Goal: Task Accomplishment & Management: Manage account settings

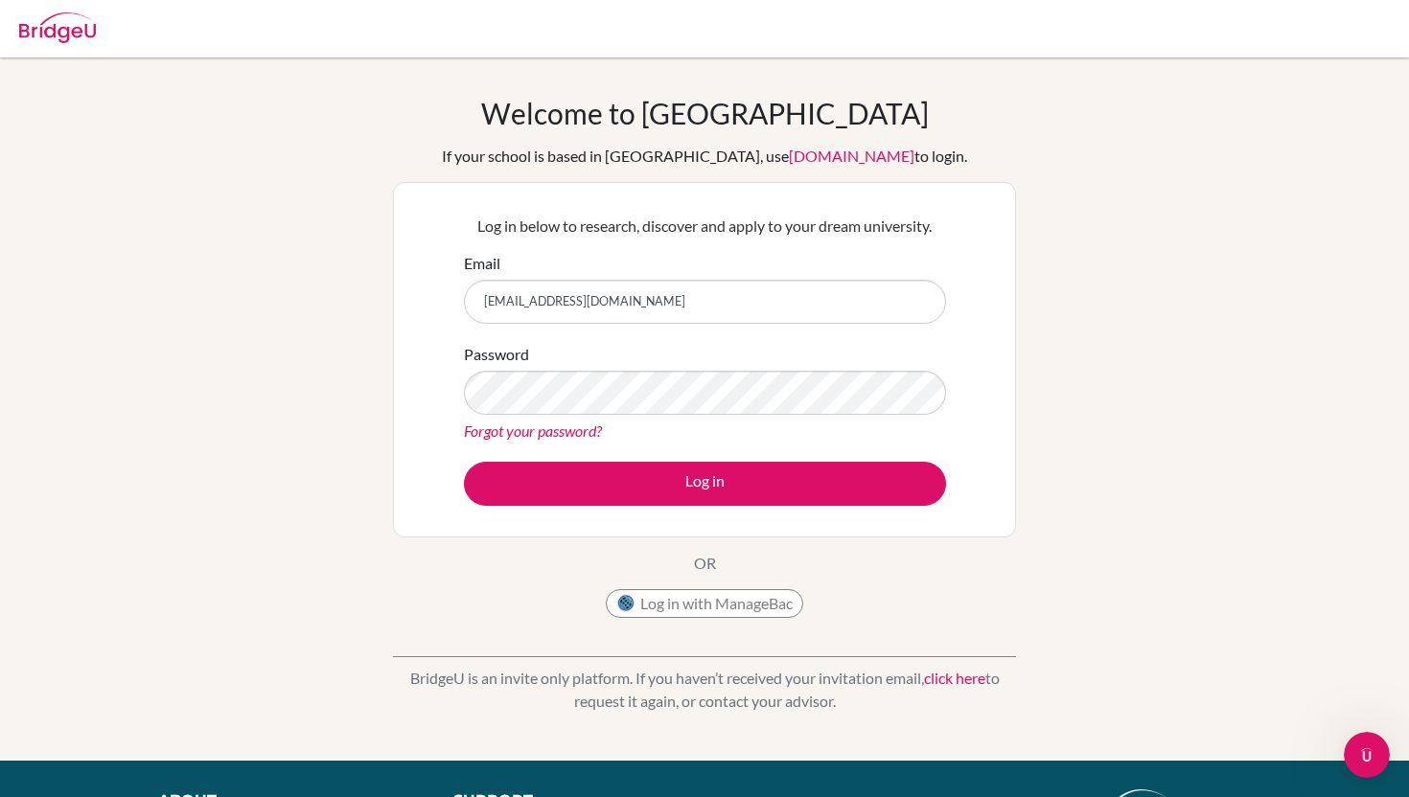
type input "[EMAIL_ADDRESS][DOMAIN_NAME]"
click at [561, 418] on div "Password Forgot your password?" at bounding box center [705, 393] width 482 height 100
click at [972, 395] on div "Log in below to research, discover and apply to your dream university. Email em…" at bounding box center [704, 360] width 623 height 356
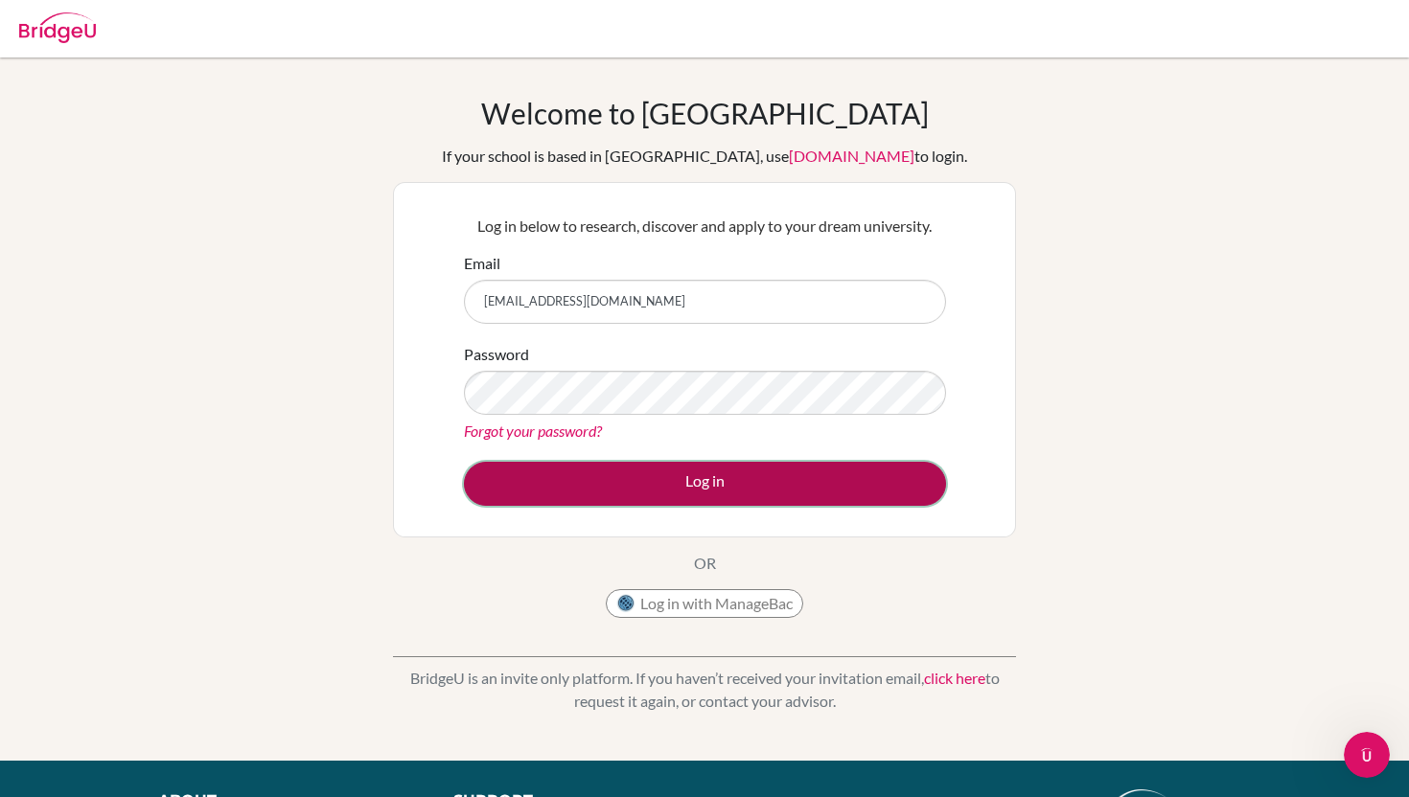
click at [503, 469] on button "Log in" at bounding box center [705, 484] width 482 height 44
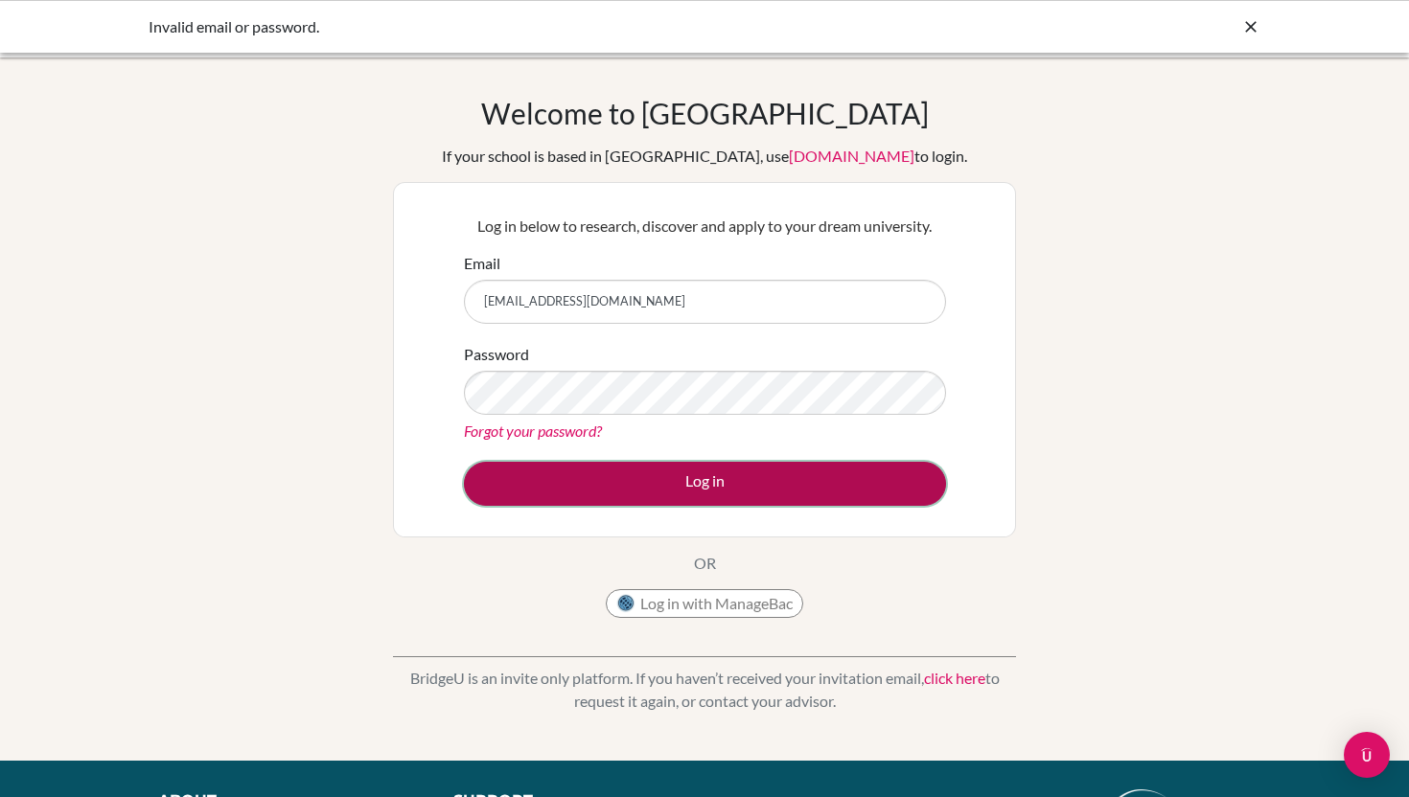
click at [519, 479] on button "Log in" at bounding box center [705, 484] width 482 height 44
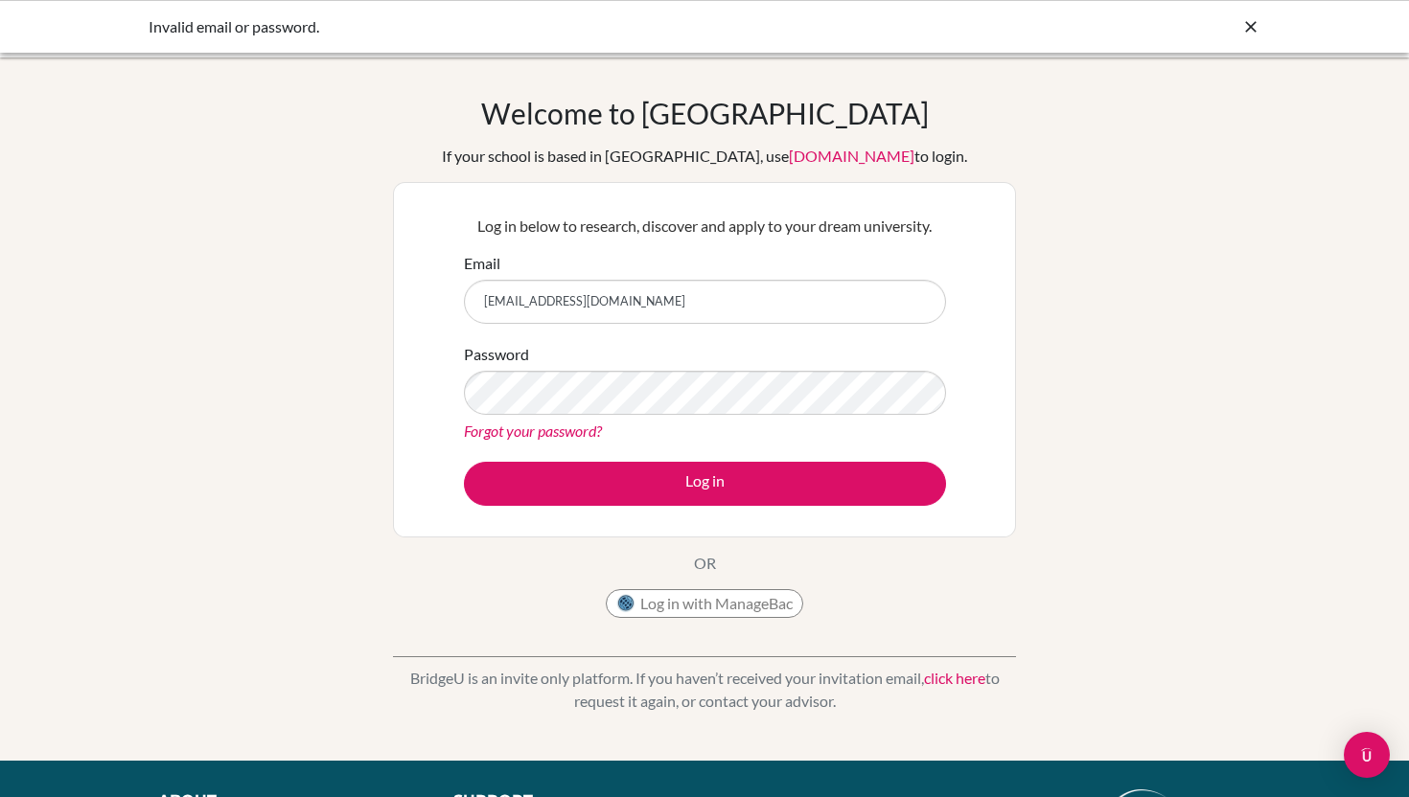
click at [1252, 12] on div "Invalid email or password." at bounding box center [704, 26] width 1409 height 53
click at [1249, 32] on icon at bounding box center [1250, 26] width 19 height 19
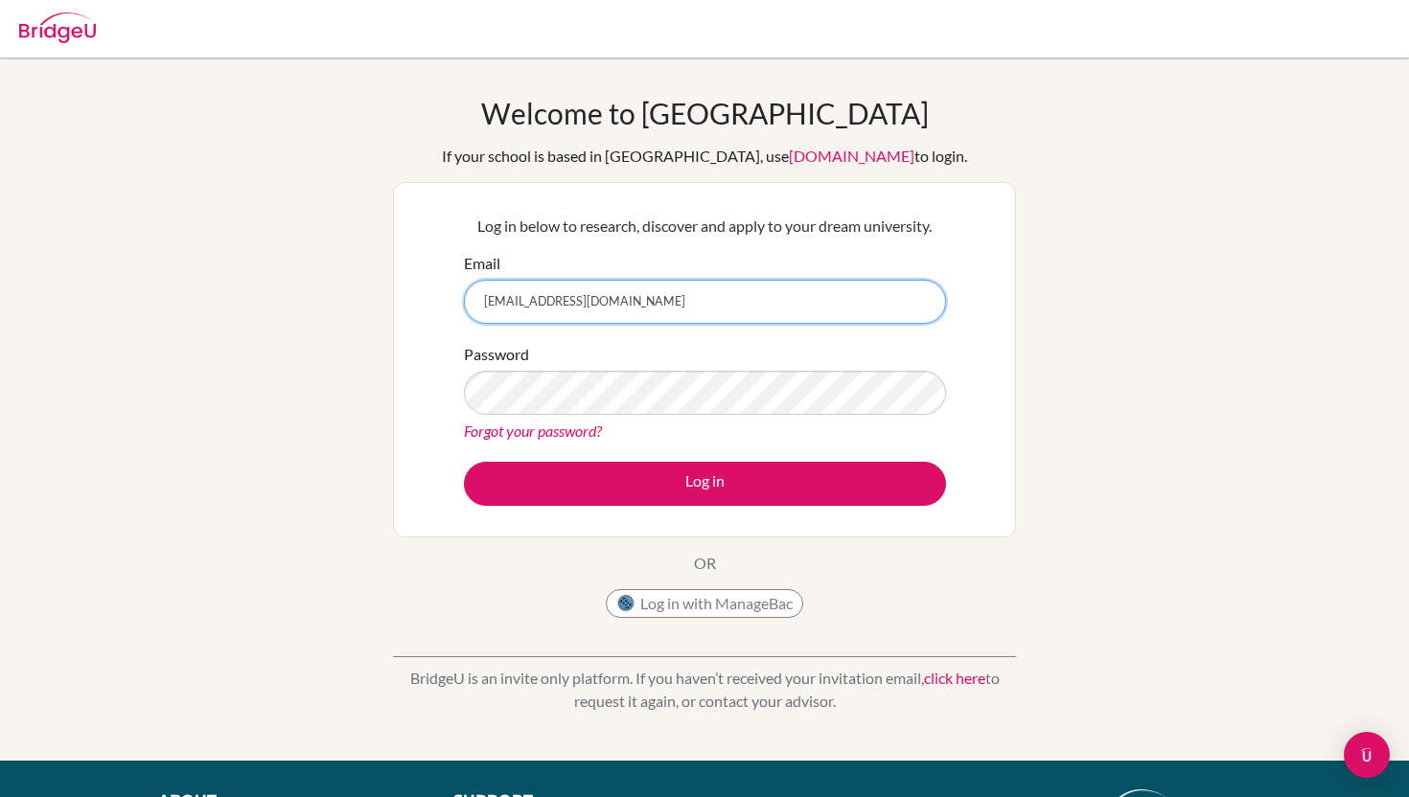
click at [600, 322] on input "[EMAIL_ADDRESS][DOMAIN_NAME]" at bounding box center [705, 302] width 482 height 44
click at [595, 300] on input "[EMAIL_ADDRESS][DOMAIN_NAME]" at bounding box center [705, 302] width 482 height 44
type input "[PERSON_NAME][EMAIL_ADDRESS][DOMAIN_NAME]"
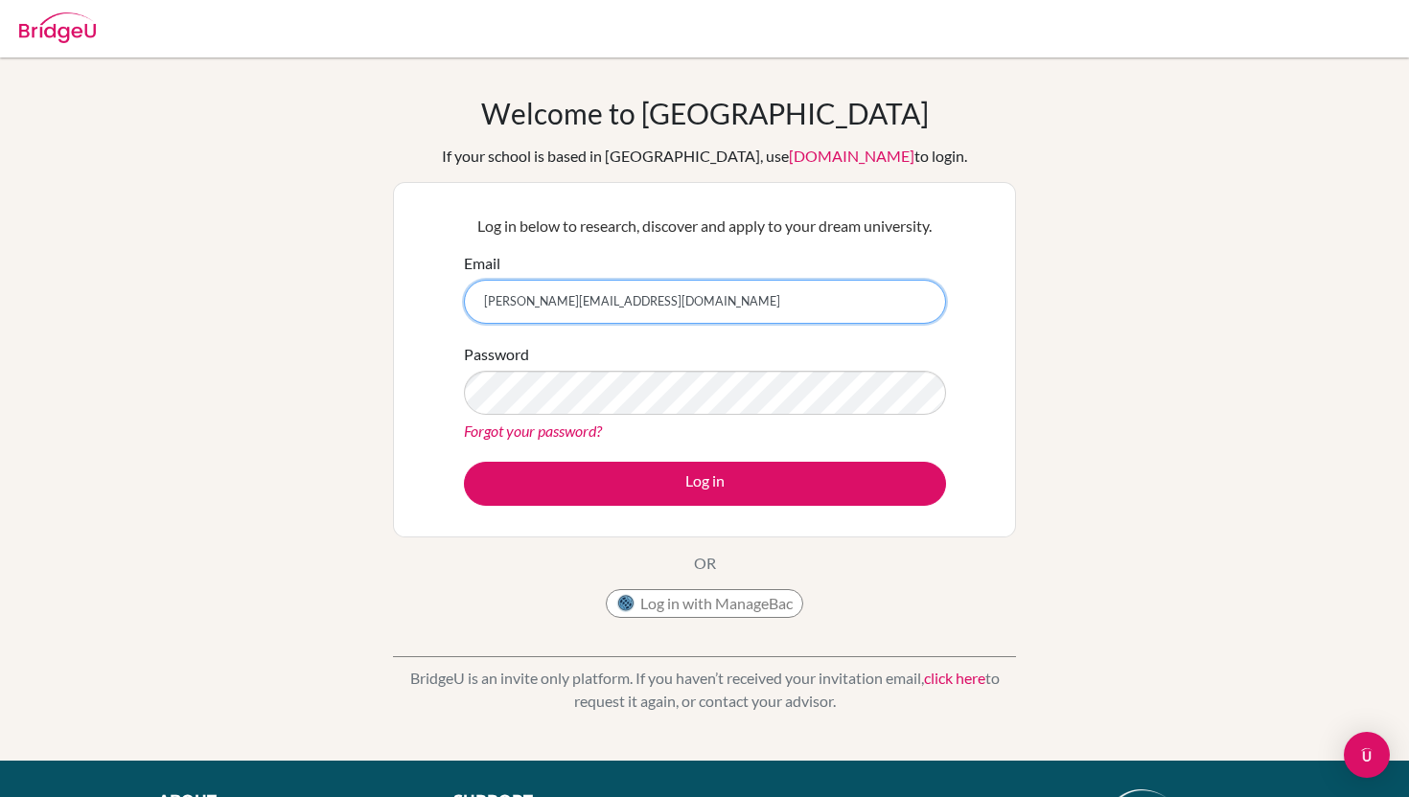
click at [464, 462] on button "Log in" at bounding box center [705, 484] width 482 height 44
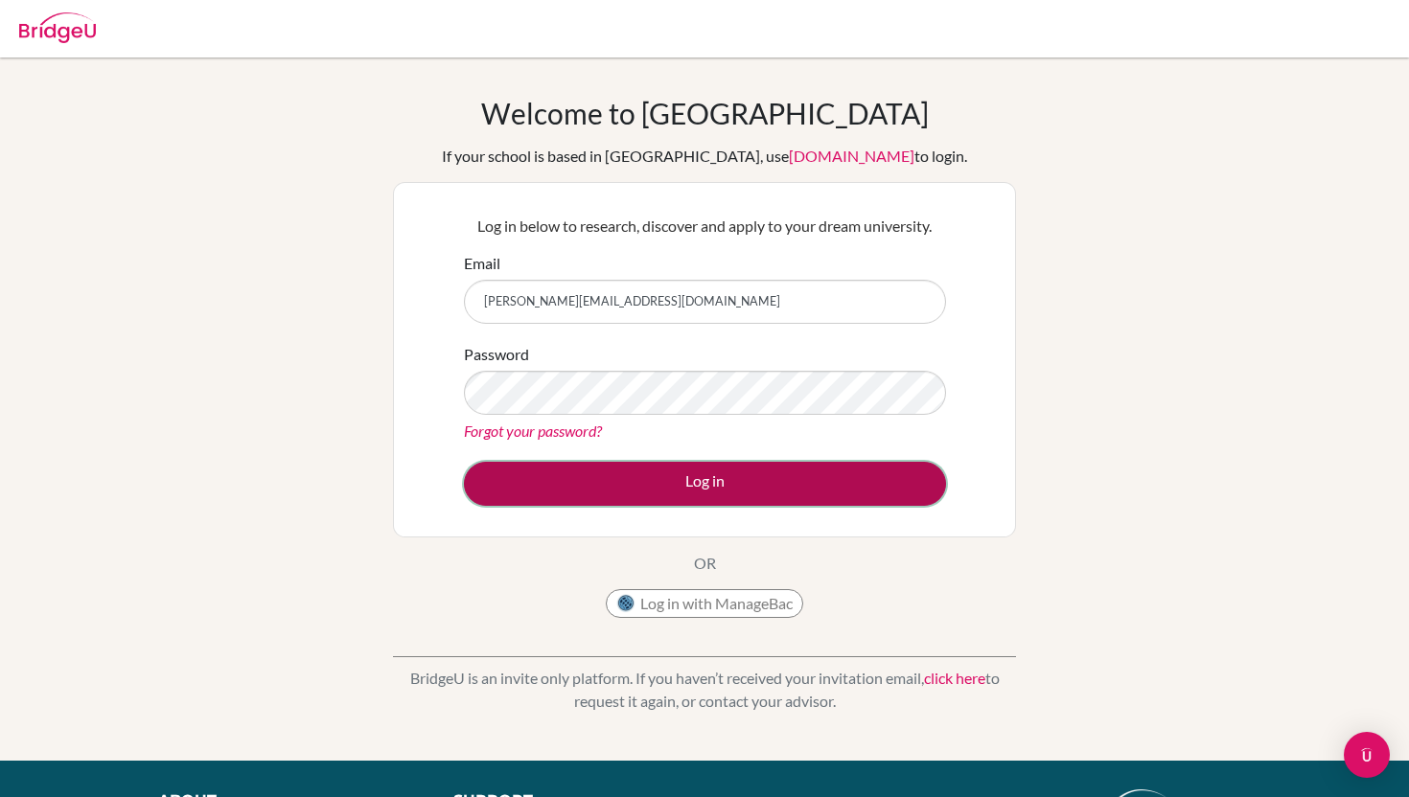
click at [637, 489] on button "Log in" at bounding box center [705, 484] width 482 height 44
